Goal: Task Accomplishment & Management: Use online tool/utility

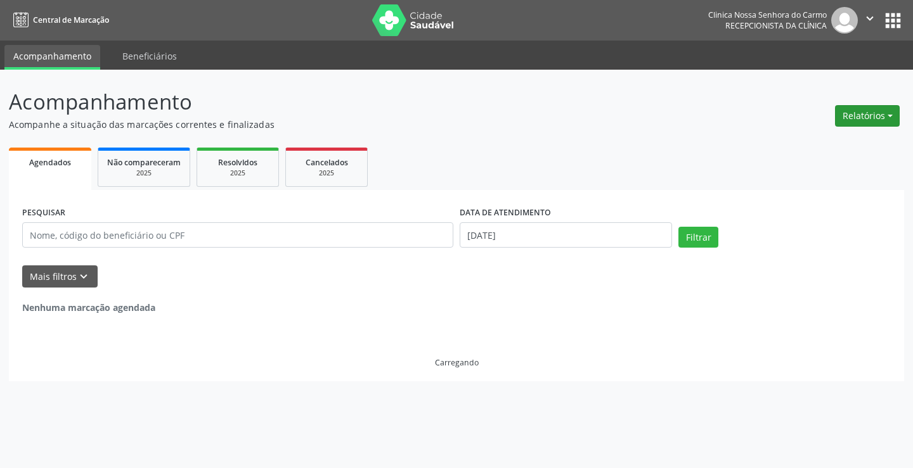
click at [892, 119] on button "Relatórios" at bounding box center [867, 116] width 65 height 22
click at [823, 147] on link "Agendamentos" at bounding box center [832, 143] width 136 height 18
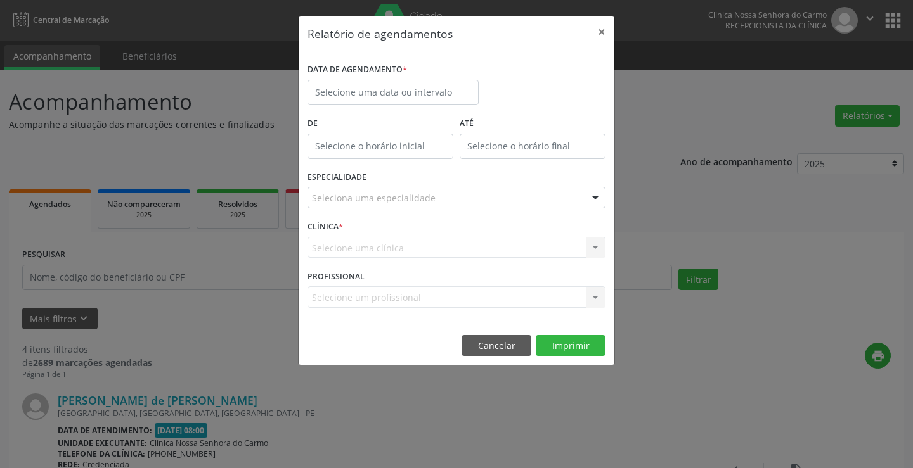
type input "12:00"
click at [402, 152] on input "12:00" at bounding box center [380, 146] width 146 height 25
click at [385, 150] on input "12:00" at bounding box center [380, 146] width 146 height 25
click at [420, 88] on input "text" at bounding box center [392, 92] width 171 height 25
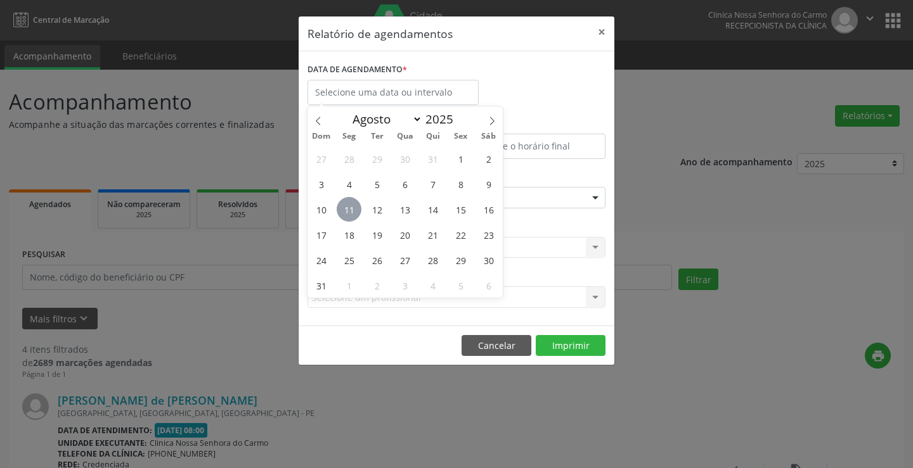
click at [354, 213] on span "11" at bounding box center [349, 209] width 25 height 25
type input "[DATE]"
click at [353, 213] on span "11" at bounding box center [349, 209] width 25 height 25
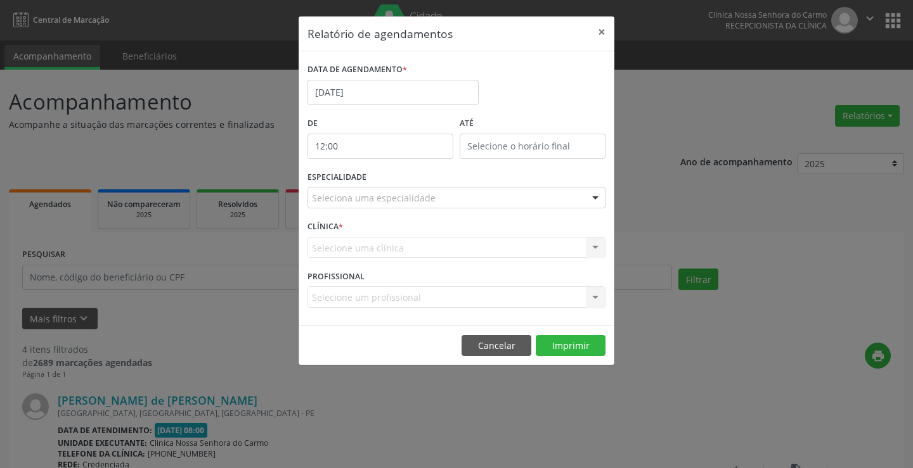
click at [428, 155] on input "12:00" at bounding box center [380, 146] width 146 height 25
click at [389, 142] on input "12:00" at bounding box center [380, 146] width 146 height 25
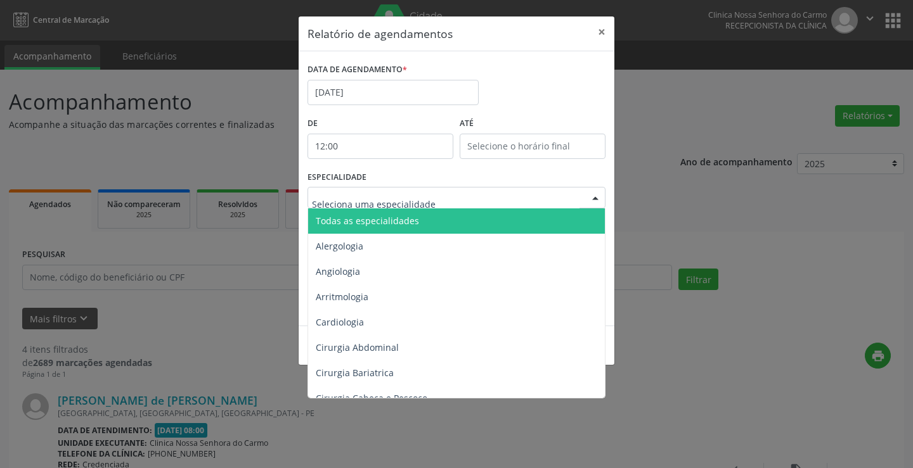
click at [573, 203] on div at bounding box center [456, 198] width 298 height 22
click at [410, 229] on span "Todas as especialidades" at bounding box center [457, 221] width 298 height 25
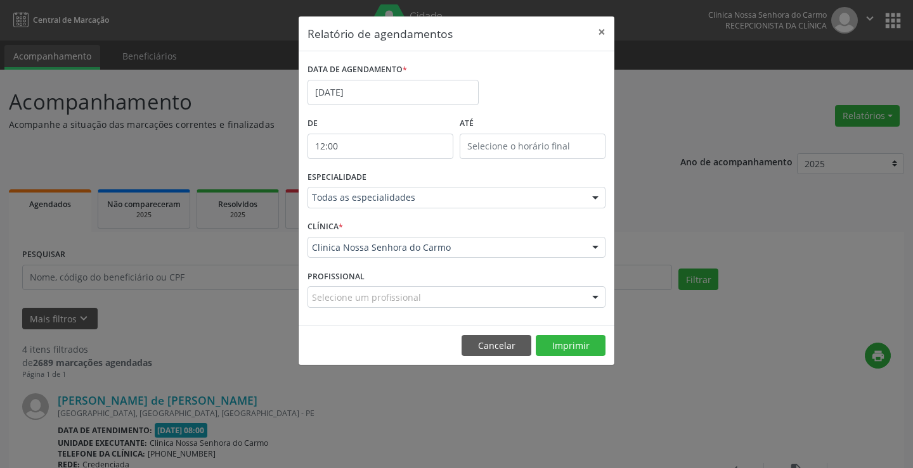
click at [375, 144] on input "12:00" at bounding box center [380, 146] width 146 height 25
click at [556, 348] on button "Imprimir" at bounding box center [571, 346] width 70 height 22
